Goal: Navigation & Orientation: Find specific page/section

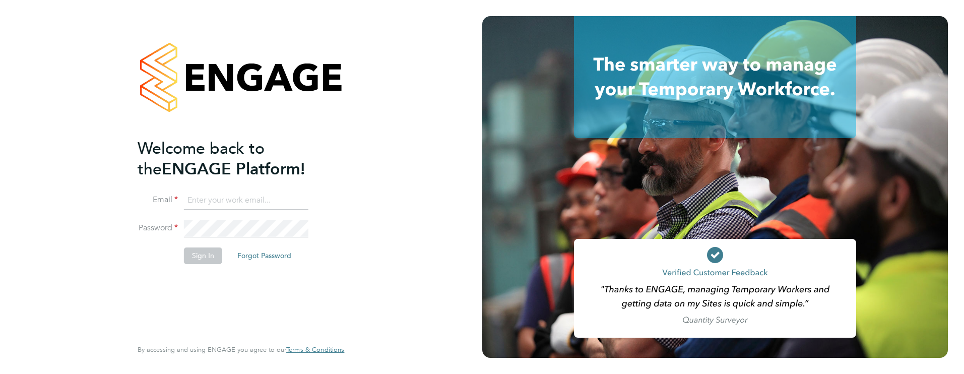
type input "james.farrington@huntereducation.co.uk"
click at [201, 250] on button "Sign In" at bounding box center [203, 255] width 38 height 16
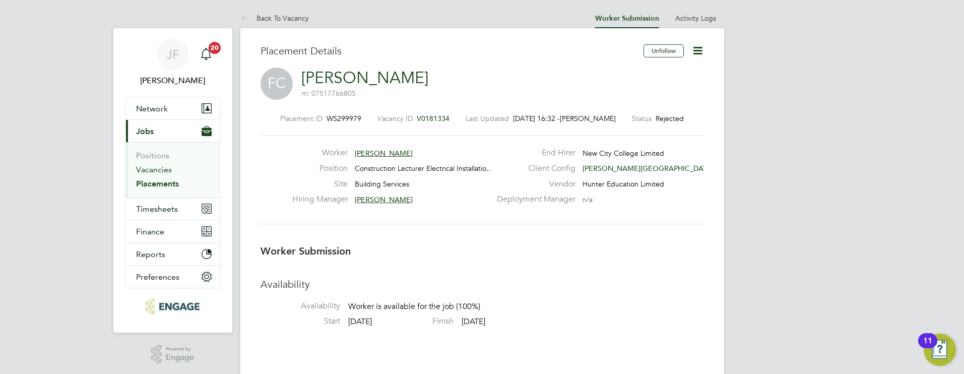
click at [153, 165] on link "Vacancies" at bounding box center [154, 170] width 36 height 10
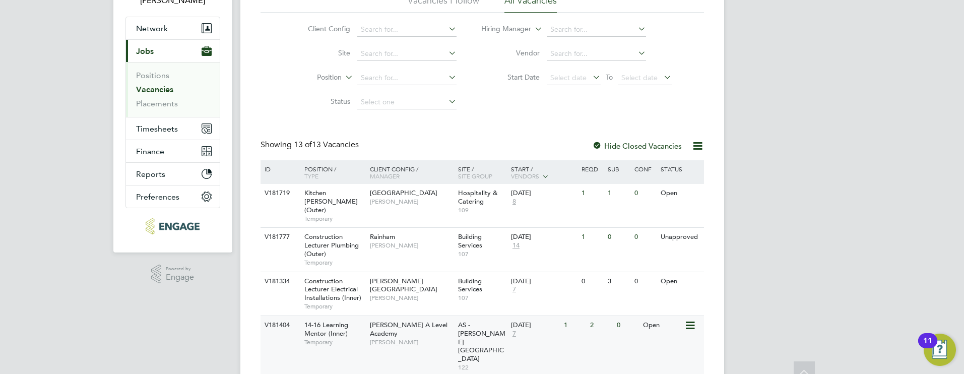
scroll to position [81, 0]
click at [326, 320] on span "14-16 Learning Mentor (Inner)" at bounding box center [326, 328] width 44 height 17
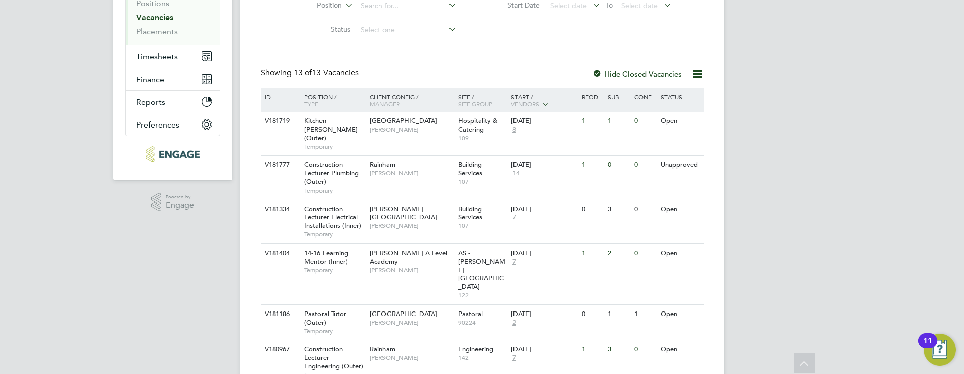
scroll to position [153, 0]
click at [499, 177] on span "107" at bounding box center [482, 181] width 48 height 8
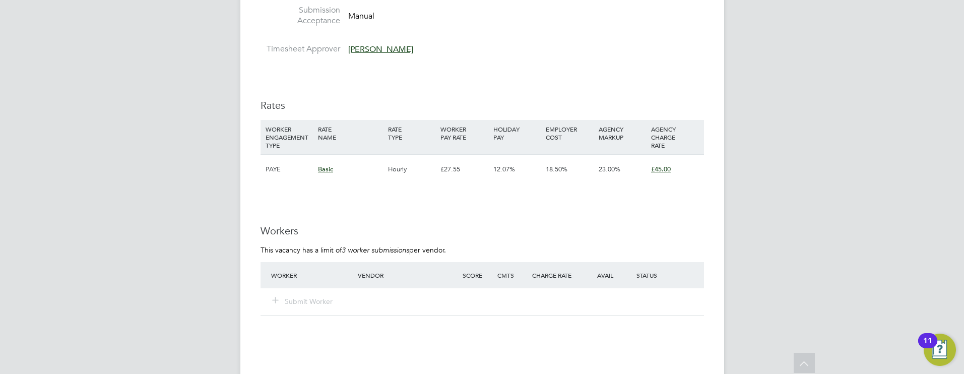
scroll to position [2074, 0]
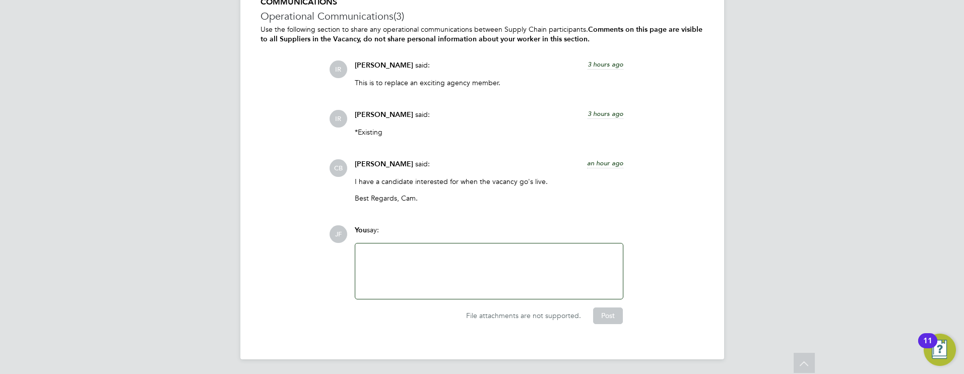
drag, startPoint x: 377, startPoint y: 227, endPoint x: 392, endPoint y: 235, distance: 16.9
click at [377, 231] on div "You say:" at bounding box center [489, 234] width 269 height 18
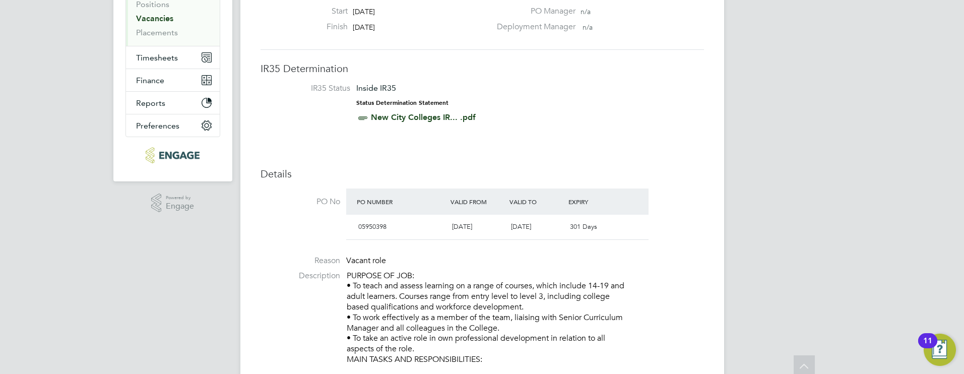
scroll to position [0, 0]
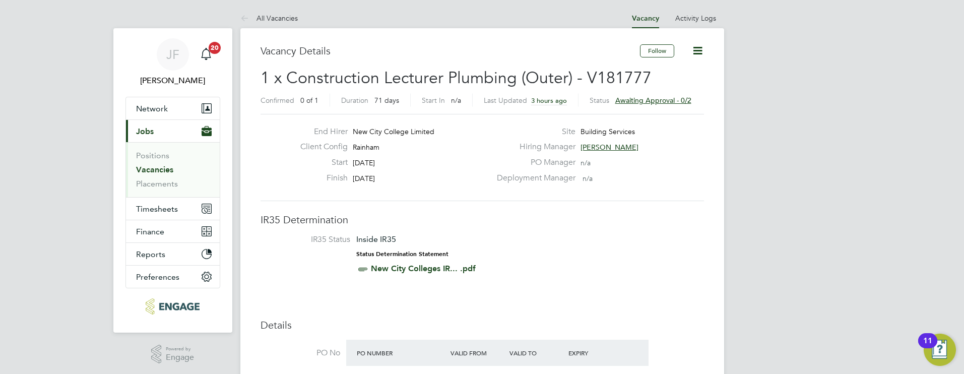
click at [158, 167] on link "Vacancies" at bounding box center [154, 170] width 37 height 10
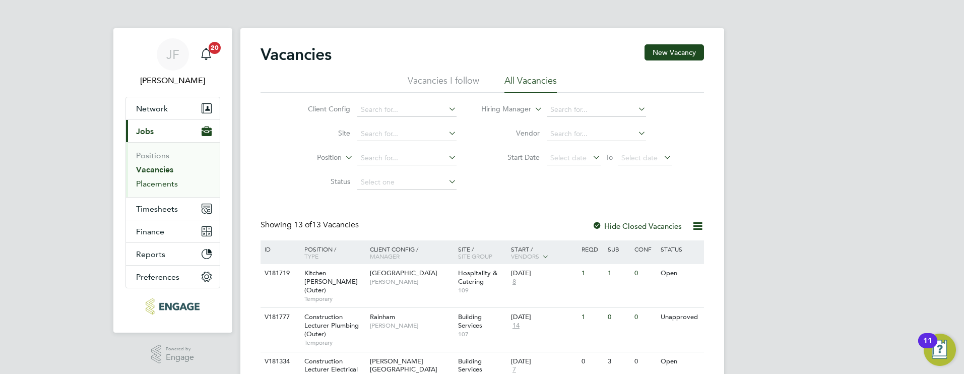
click at [162, 181] on link "Placements" at bounding box center [157, 184] width 42 height 10
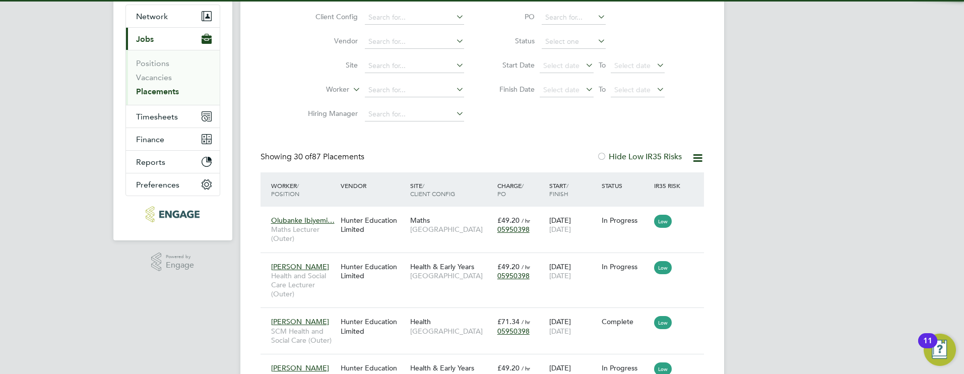
scroll to position [5, 5]
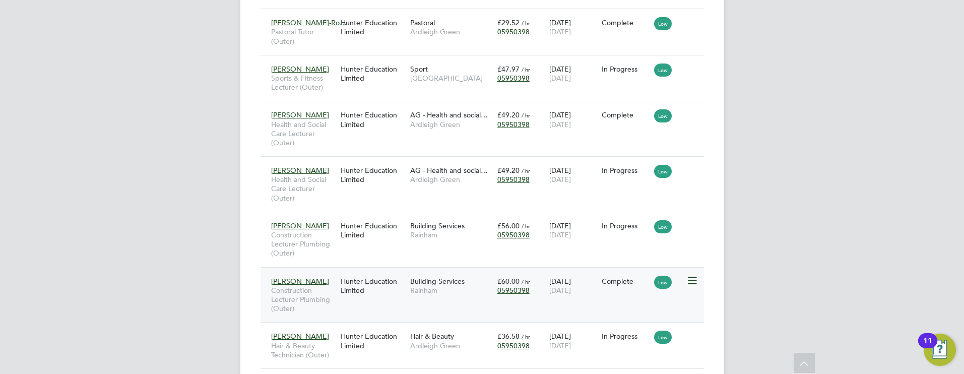
click at [297, 281] on span "Mike Nevitt" at bounding box center [300, 281] width 58 height 9
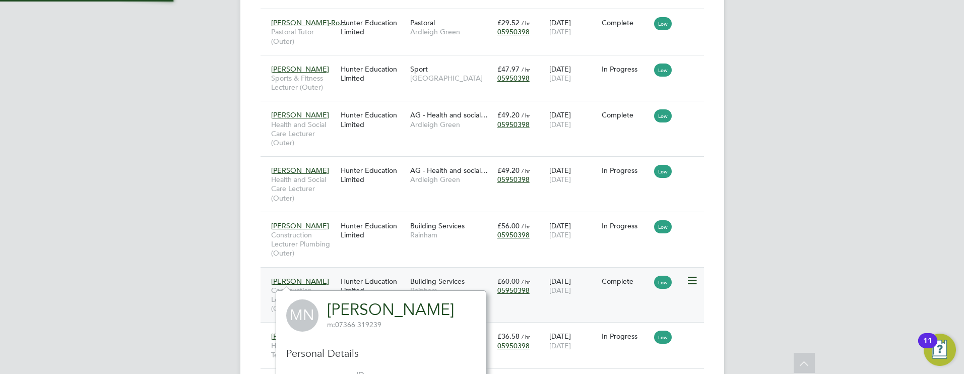
click at [368, 282] on div "Hunter Education Limited" at bounding box center [373, 286] width 70 height 28
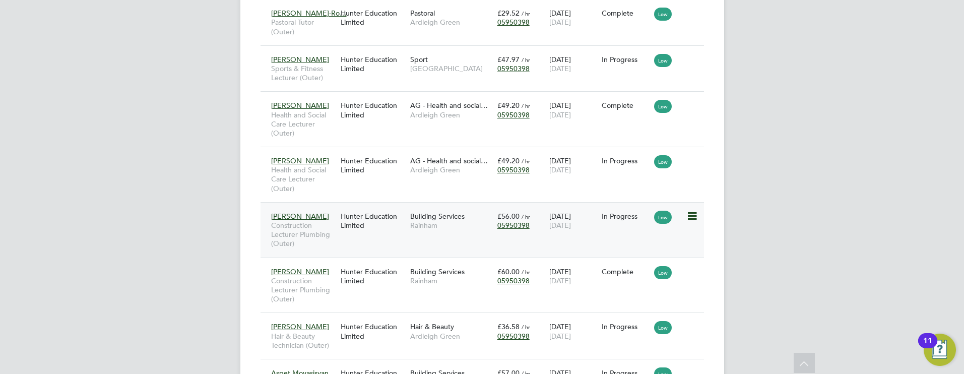
click at [419, 219] on span "Building Services" at bounding box center [437, 216] width 54 height 9
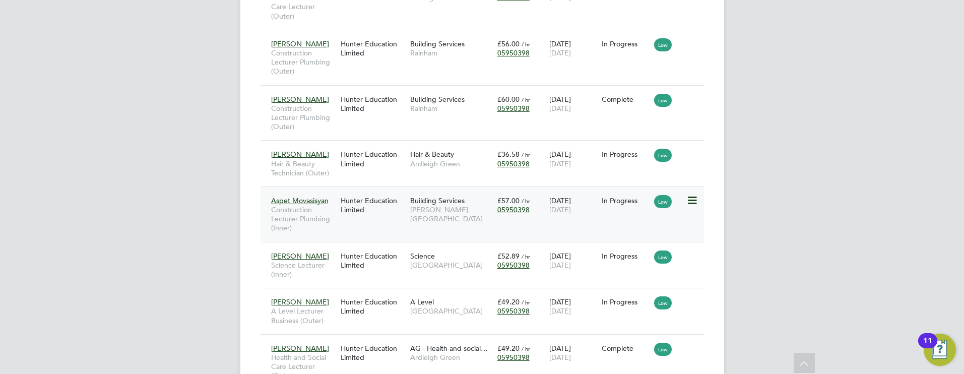
click at [424, 209] on span "[PERSON_NAME][GEOGRAPHIC_DATA]" at bounding box center [451, 214] width 82 height 18
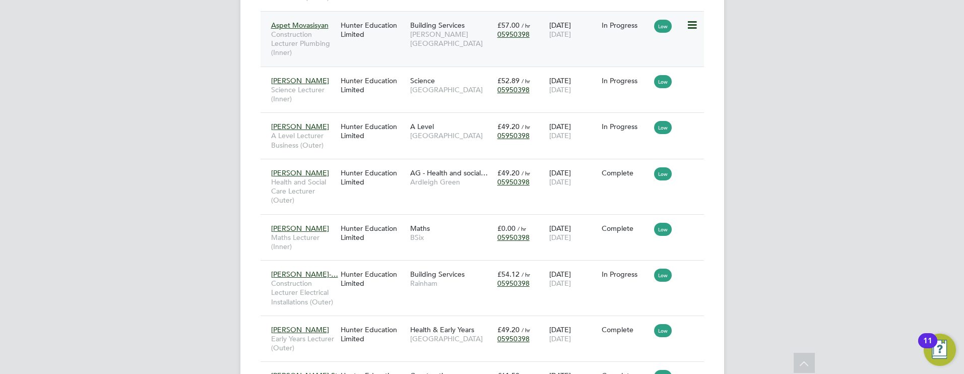
scroll to position [918, 0]
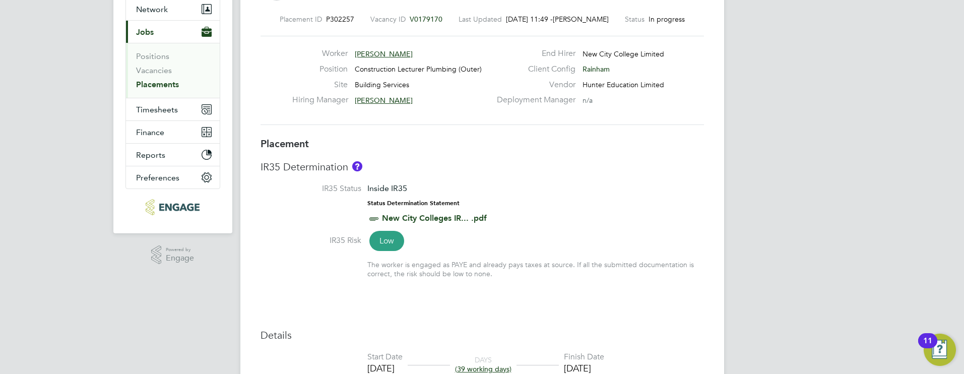
scroll to position [274, 0]
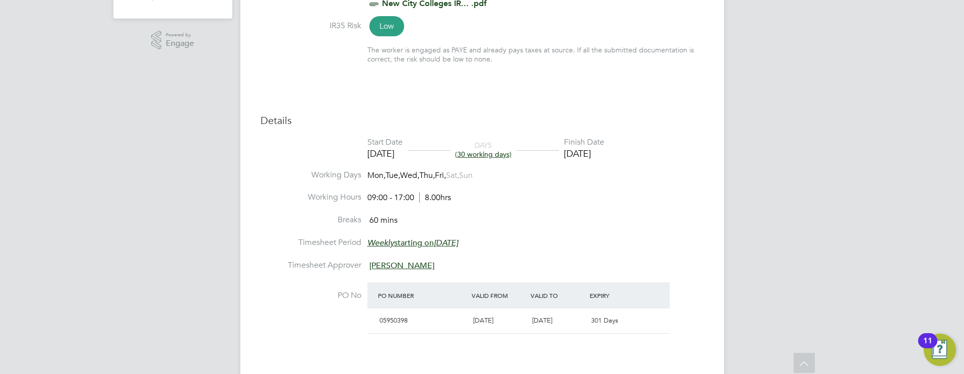
scroll to position [311, 0]
